Goal: Task Accomplishment & Management: Complete application form

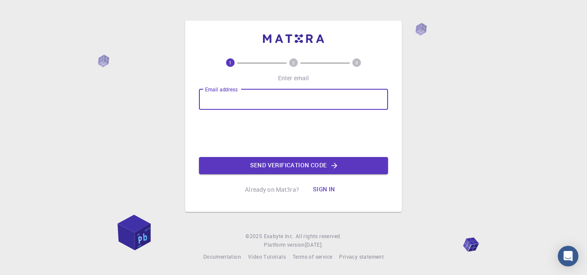
click at [239, 102] on input "Email address" at bounding box center [293, 99] width 189 height 21
type input "[EMAIL_ADDRESS][DOMAIN_NAME]"
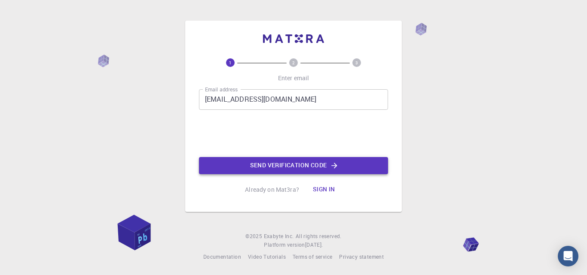
click at [278, 170] on button "Send verification code" at bounding box center [293, 165] width 189 height 17
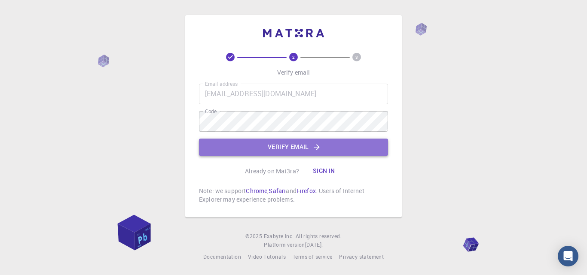
click at [265, 145] on button "Verify email" at bounding box center [293, 147] width 189 height 17
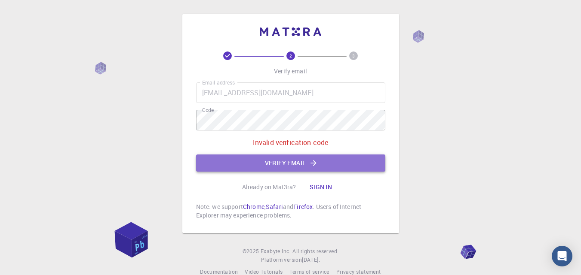
click at [301, 163] on button "Verify email" at bounding box center [290, 163] width 189 height 17
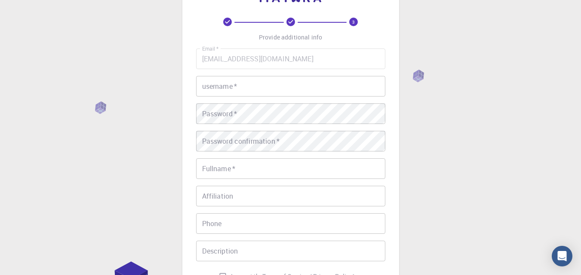
scroll to position [40, 0]
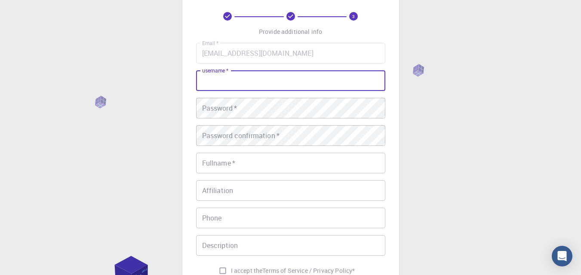
click at [207, 85] on input "username   *" at bounding box center [290, 80] width 189 height 21
type input "rifa"
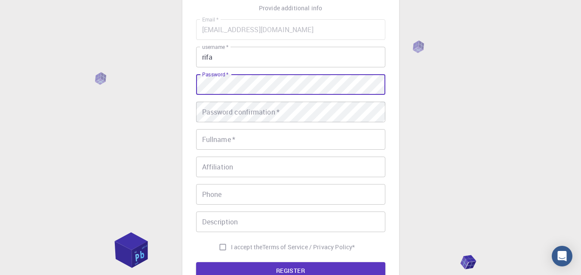
scroll to position [64, 0]
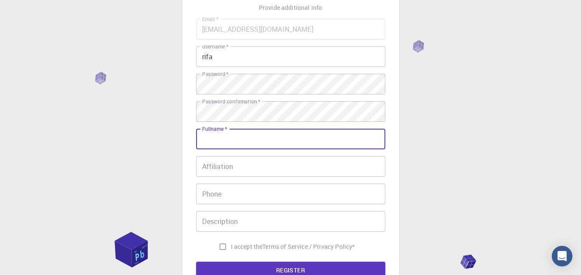
click at [226, 141] on input "Fullname   *" at bounding box center [290, 139] width 189 height 21
type input "[PERSON_NAME]"
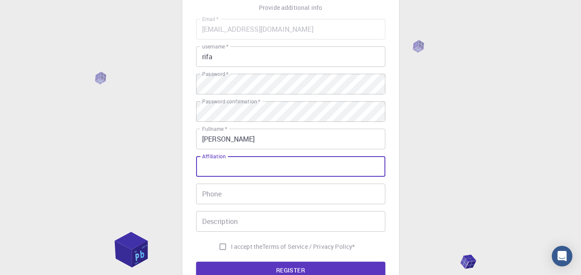
click at [229, 167] on input "Affiliation" at bounding box center [290, 166] width 189 height 21
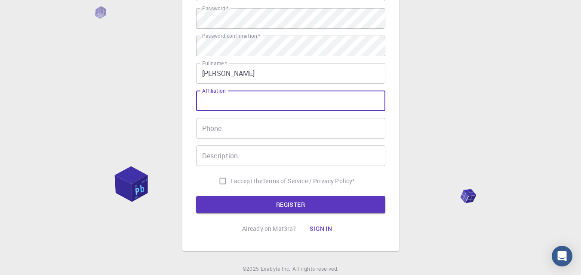
scroll to position [131, 0]
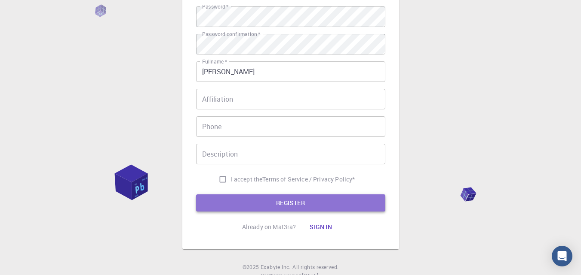
click at [274, 201] on button "REGISTER" at bounding box center [290, 203] width 189 height 17
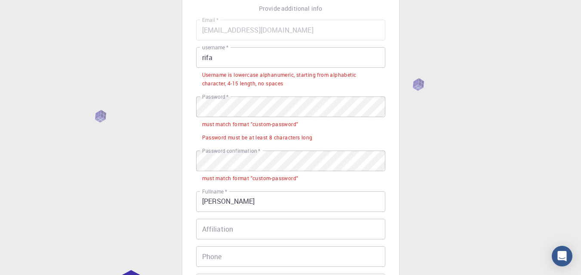
scroll to position [46, 0]
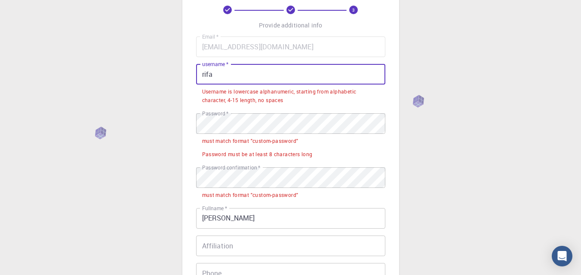
click at [200, 77] on input "rifa" at bounding box center [290, 74] width 189 height 21
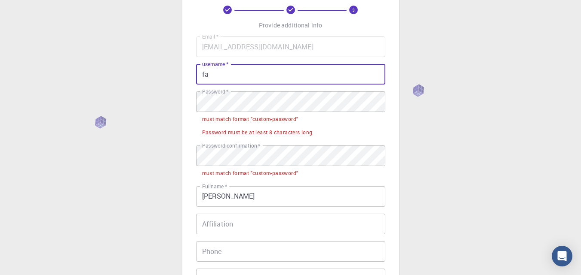
type input "a"
type input "rifa25"
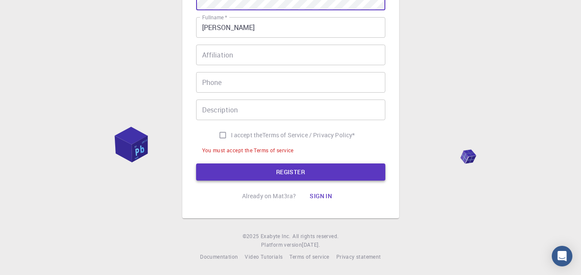
click at [266, 168] on button "REGISTER" at bounding box center [290, 172] width 189 height 17
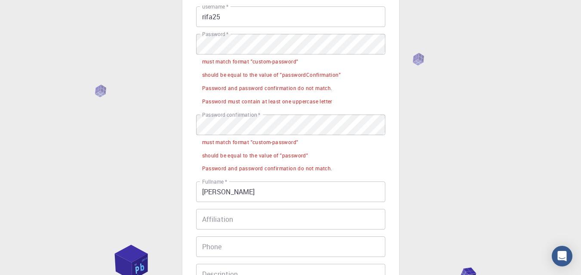
scroll to position [99, 0]
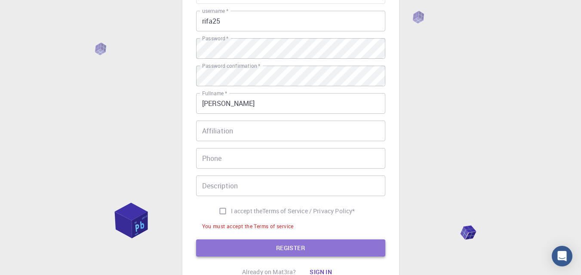
click at [301, 248] on button "REGISTER" at bounding box center [290, 248] width 189 height 17
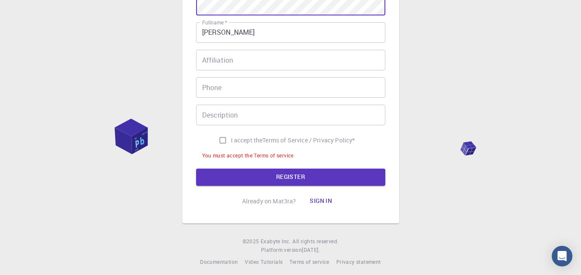
scroll to position [202, 0]
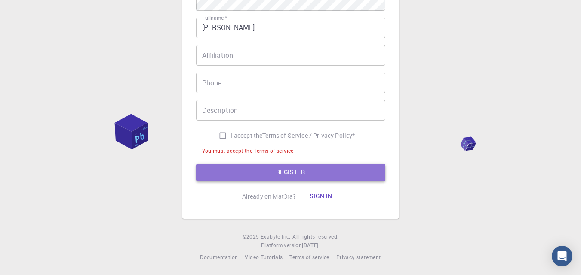
click at [260, 177] on button "REGISTER" at bounding box center [290, 172] width 189 height 17
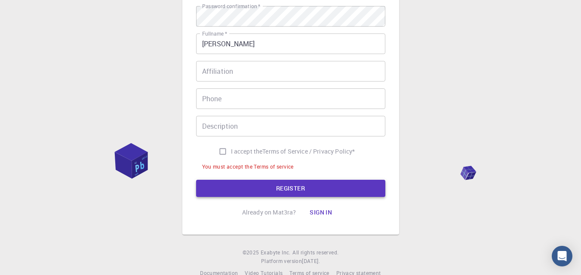
scroll to position [175, 0]
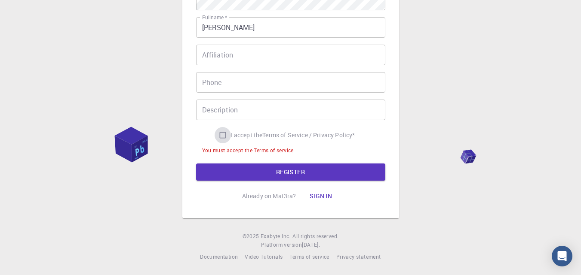
click at [216, 138] on input "I accept the Terms of Service / Privacy Policy *" at bounding box center [222, 135] width 16 height 16
checkbox input "true"
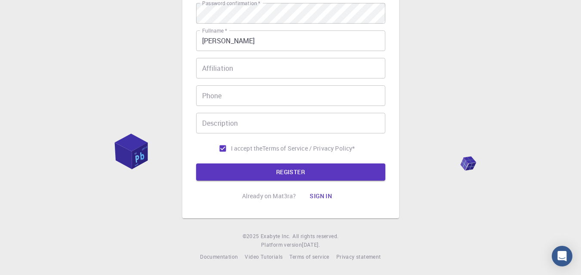
scroll to position [162, 0]
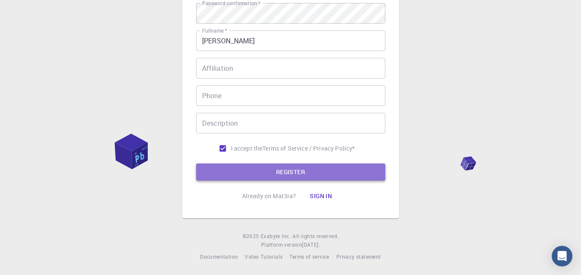
click at [278, 168] on button "REGISTER" at bounding box center [290, 172] width 189 height 17
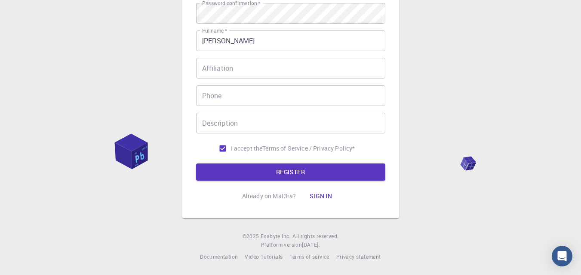
scroll to position [0, 0]
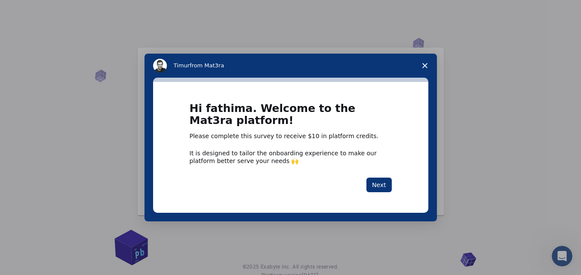
click at [424, 64] on icon "Close survey" at bounding box center [424, 65] width 5 height 5
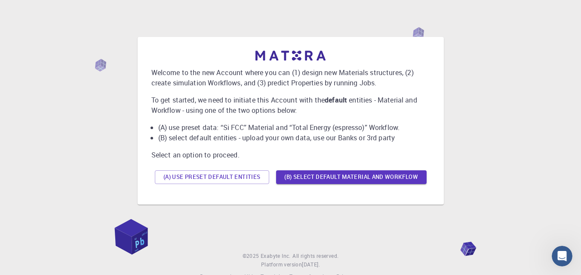
scroll to position [10, 0]
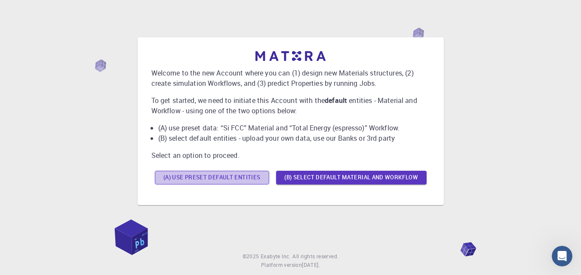
click at [224, 182] on button "(A) Use preset default entities" at bounding box center [212, 178] width 114 height 14
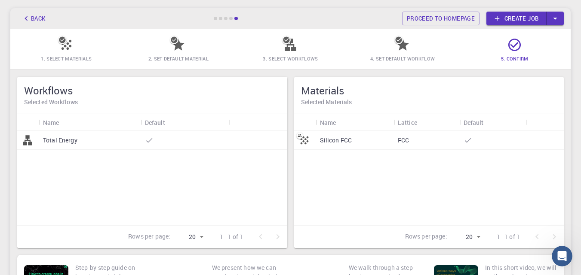
scroll to position [0, 0]
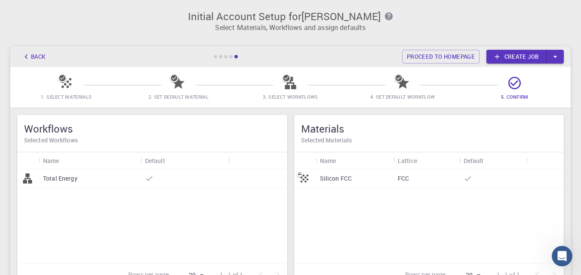
click at [559, 51] on button "button" at bounding box center [554, 57] width 17 height 14
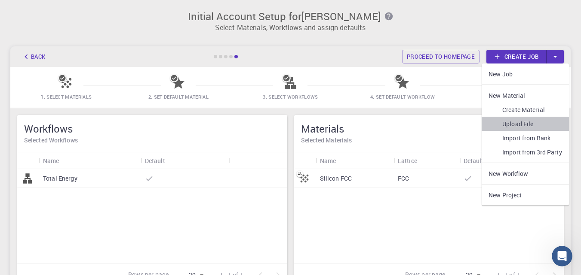
click at [524, 121] on link "Upload File" at bounding box center [524, 124] width 87 height 14
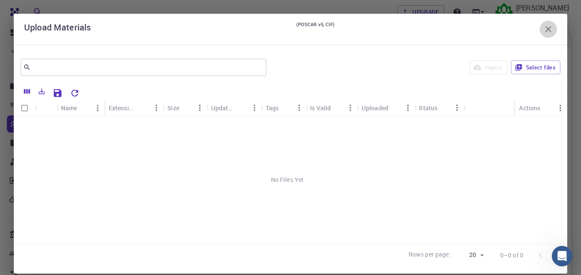
click at [543, 28] on icon "button" at bounding box center [548, 29] width 10 height 10
click at [542, 28] on div "Upgrade fathima rifa Individual Home fathima rifa fathima rifa rifa25 descripti…" at bounding box center [304, 197] width 551 height 395
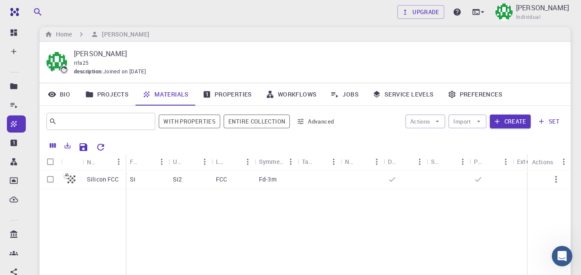
scroll to position [8, 0]
click at [293, 92] on link "Workflows" at bounding box center [291, 94] width 65 height 22
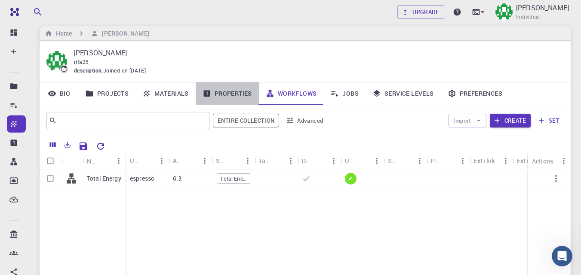
click at [232, 93] on link "Properties" at bounding box center [227, 94] width 63 height 22
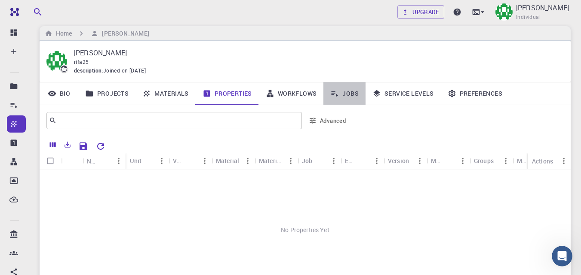
click at [348, 92] on link "Jobs" at bounding box center [344, 94] width 42 height 22
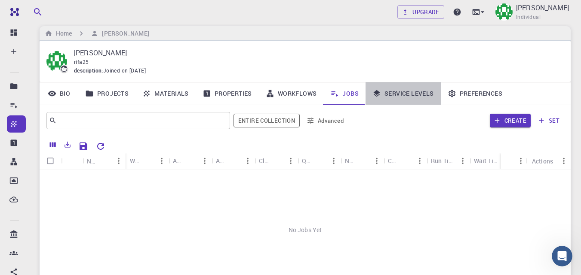
click at [400, 91] on link "Service Levels" at bounding box center [402, 94] width 75 height 22
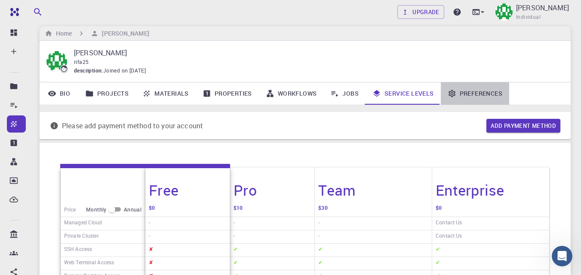
click at [478, 89] on link "Preferences" at bounding box center [474, 94] width 68 height 22
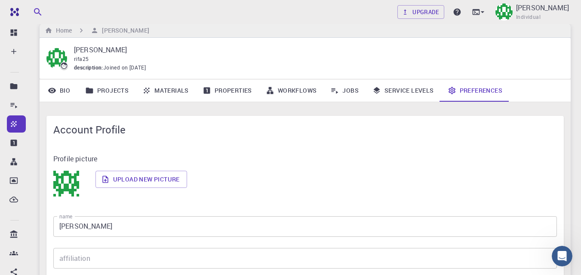
scroll to position [10, 0]
click at [67, 88] on link "Bio" at bounding box center [59, 91] width 39 height 22
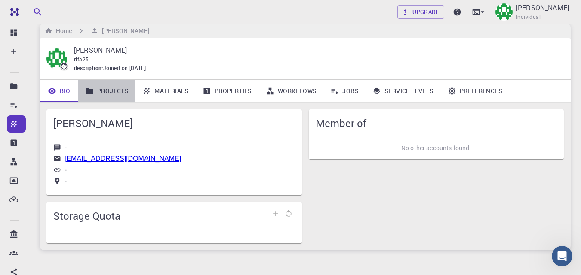
click at [94, 89] on link "Projects" at bounding box center [106, 91] width 57 height 22
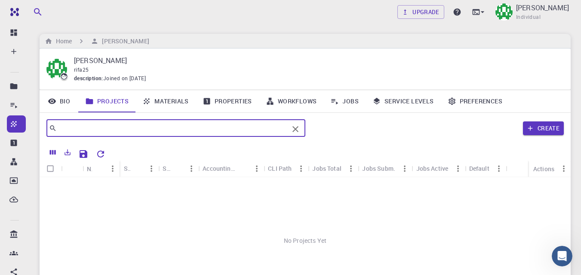
click at [120, 129] on input "text" at bounding box center [173, 128] width 232 height 12
type input "b"
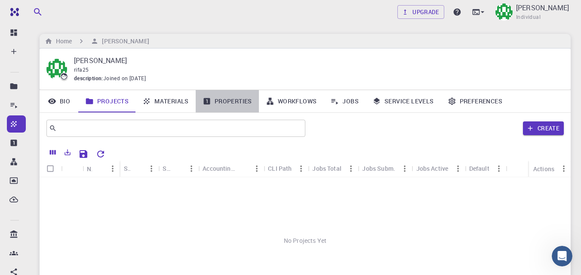
click at [226, 101] on link "Properties" at bounding box center [227, 101] width 63 height 22
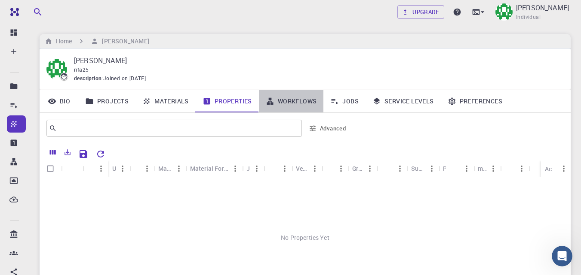
click at [300, 99] on link "Workflows" at bounding box center [291, 101] width 65 height 22
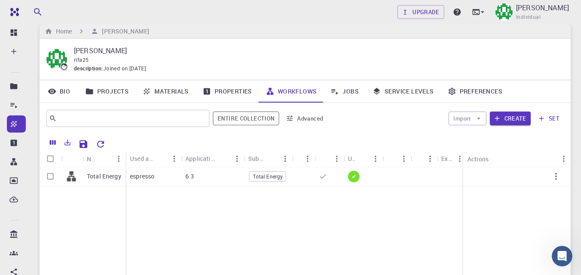
scroll to position [10, 0]
click at [149, 220] on div "Total Energy espresso 6.3 Total Energy ✔" at bounding box center [323, 231] width 567 height 128
